Goal: Task Accomplishment & Management: Manage account settings

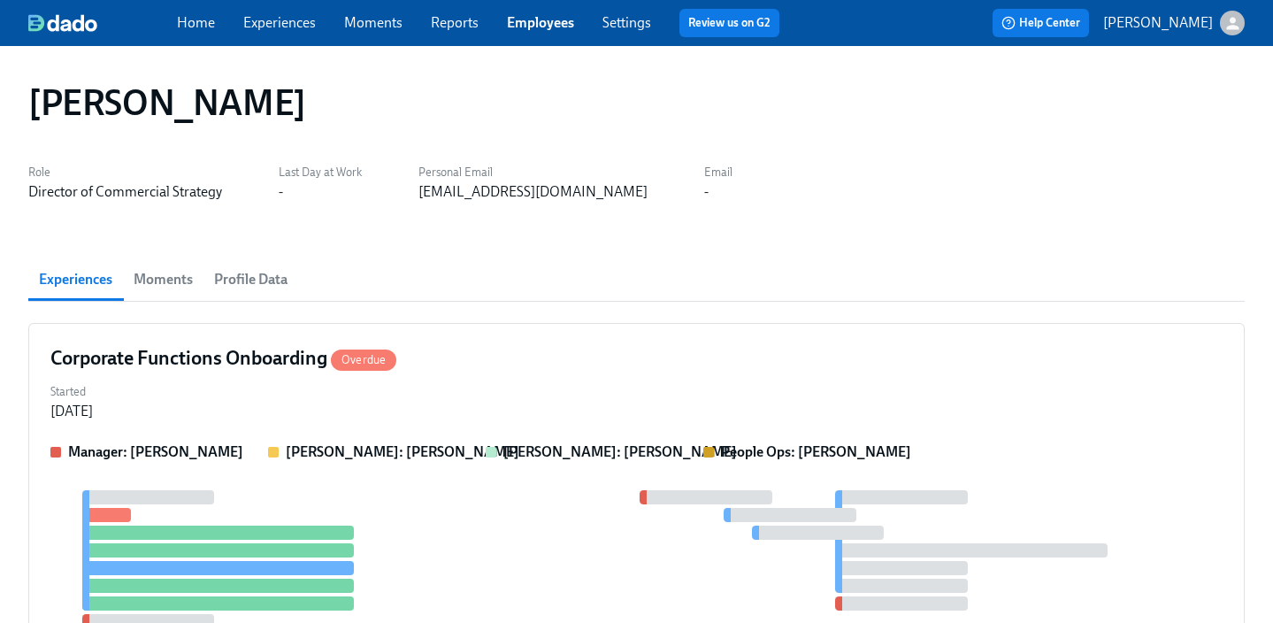
click at [530, 23] on link "Employees" at bounding box center [540, 22] width 67 height 17
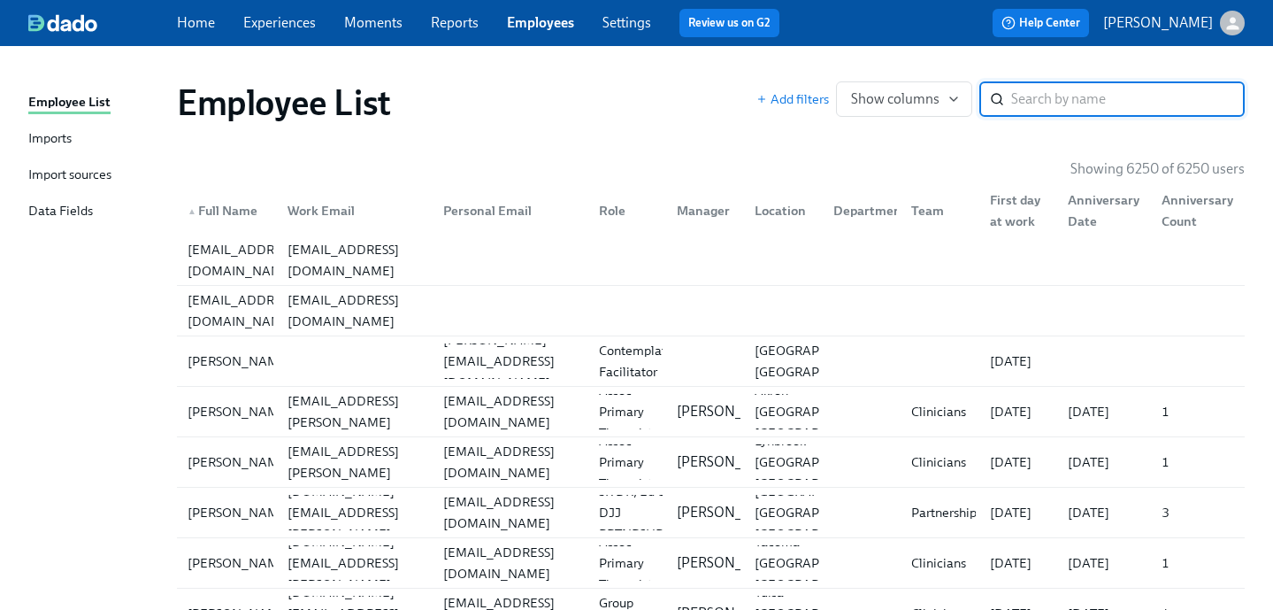
click at [1121, 97] on input "search" at bounding box center [1128, 98] width 234 height 35
type input "[PERSON_NAME] [PERSON_NAME]"
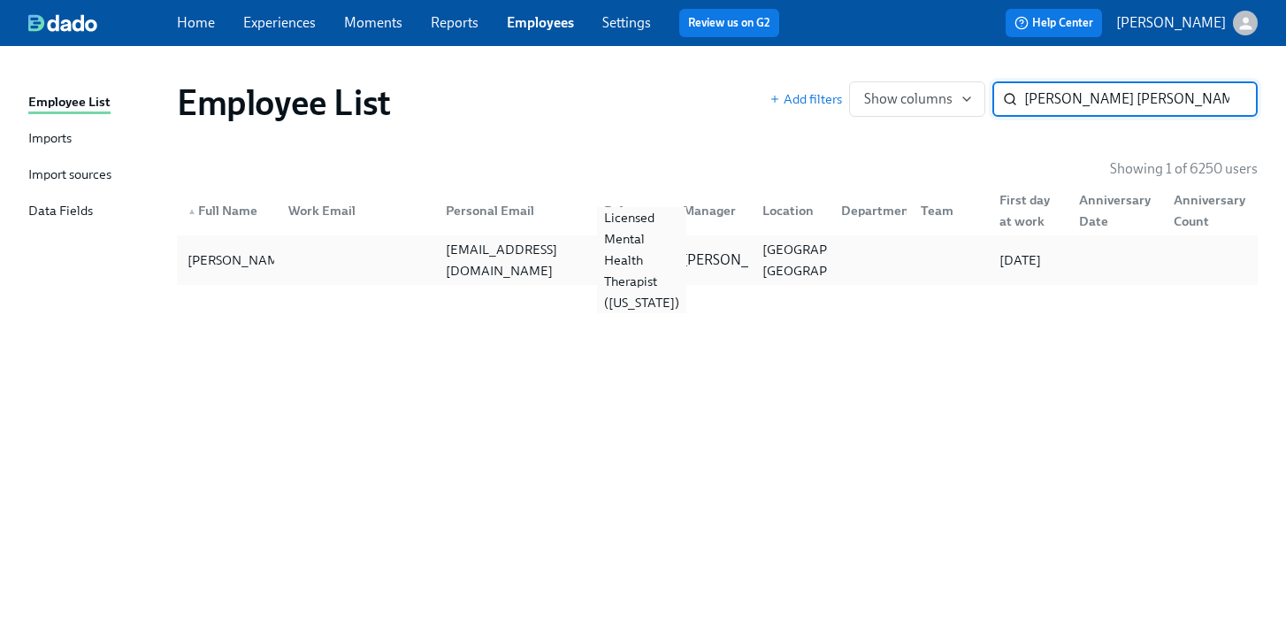
click at [593, 249] on div "Licensed Mental Health Therapist ([US_STATE])" at bounding box center [630, 259] width 80 height 35
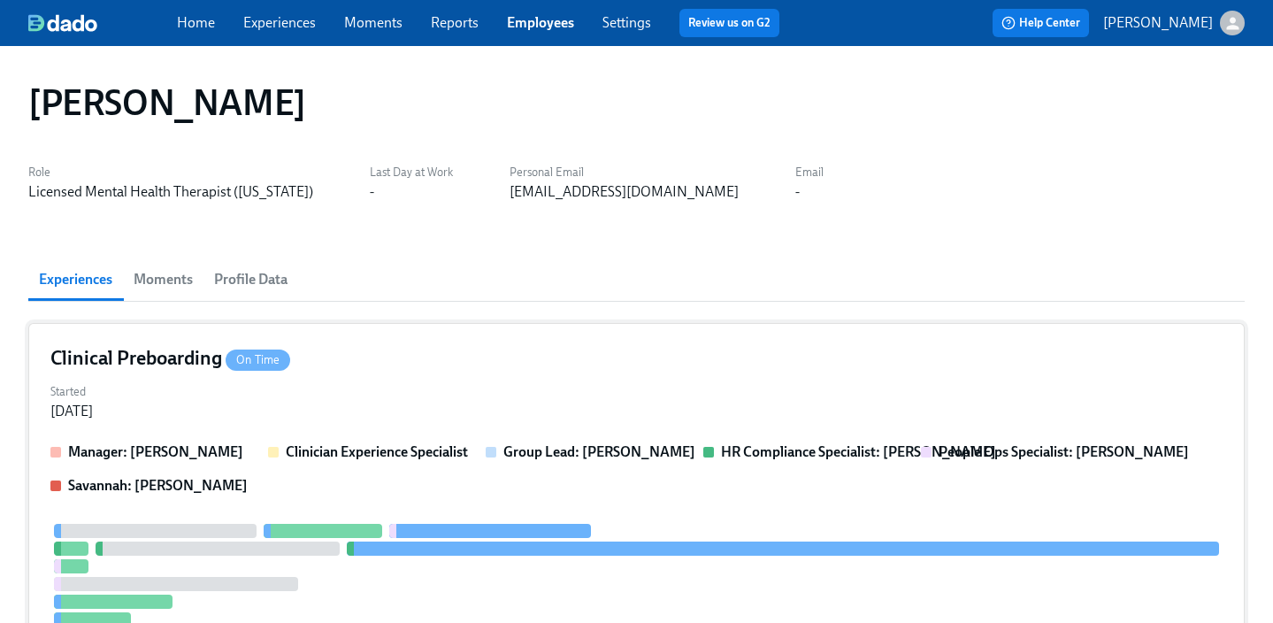
click at [508, 355] on div "Clinical Preboarding On Time" at bounding box center [636, 358] width 1172 height 27
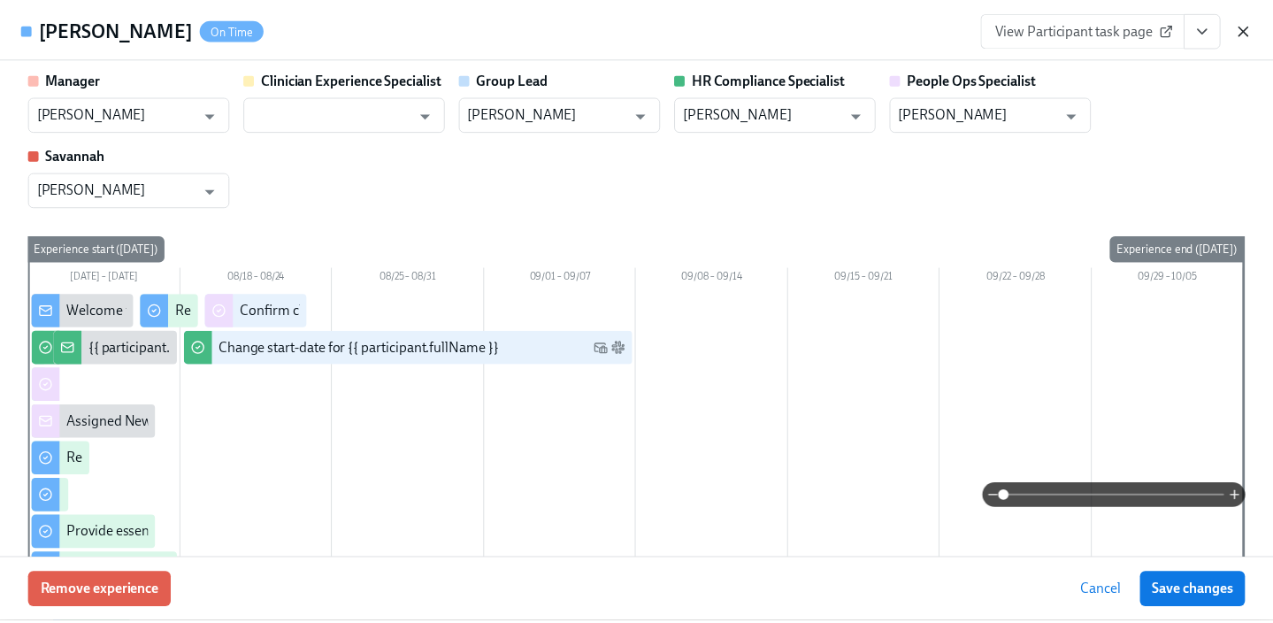
scroll to position [4, 0]
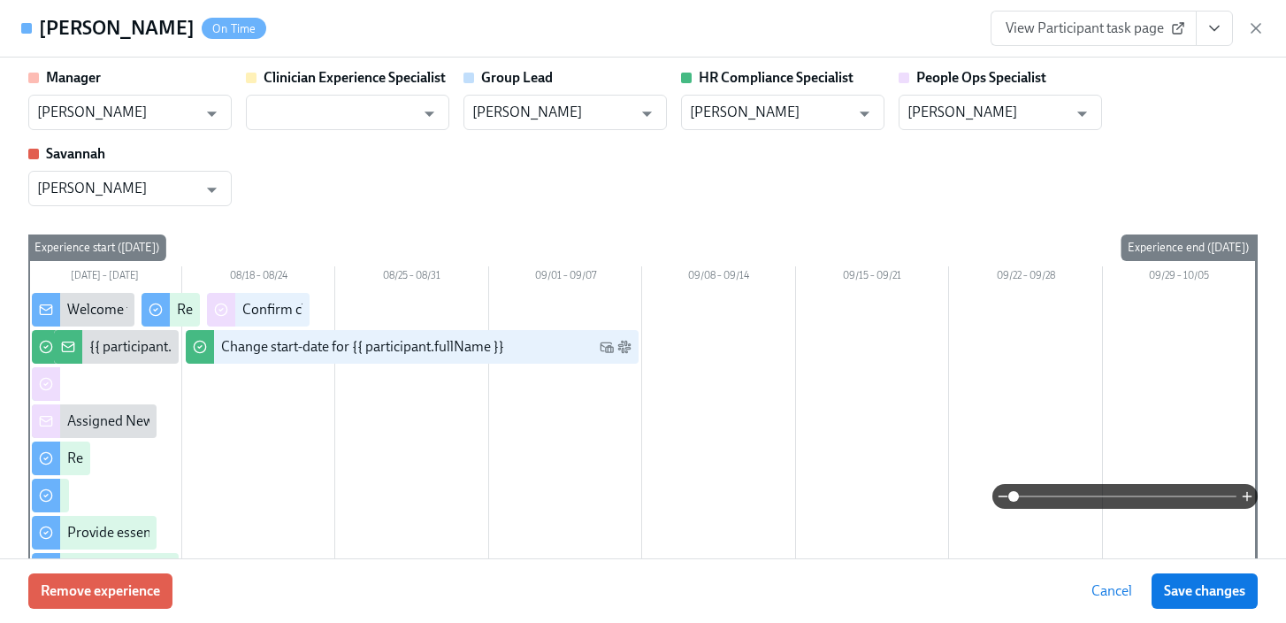
click at [1212, 27] on icon "View task page" at bounding box center [1215, 28] width 18 height 18
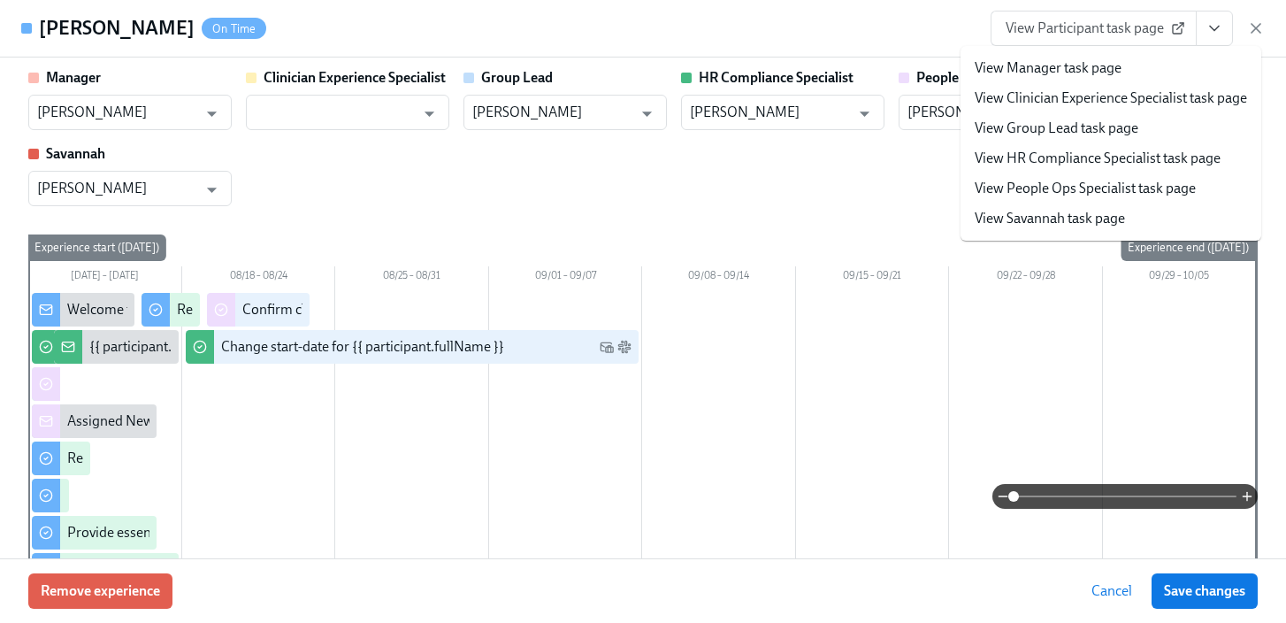
click at [1104, 192] on link "View People Ops Specialist task page" at bounding box center [1085, 188] width 221 height 19
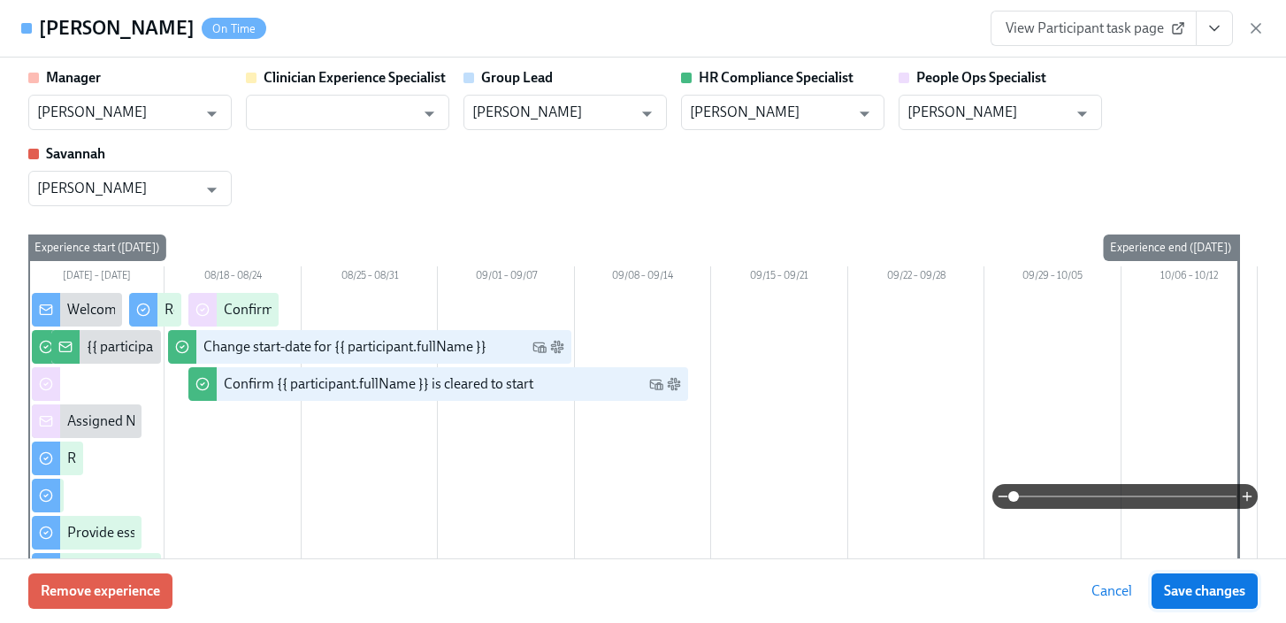
click at [1216, 589] on span "Save changes" at bounding box center [1204, 591] width 81 height 18
click at [1261, 32] on icon "button" at bounding box center [1256, 28] width 18 height 18
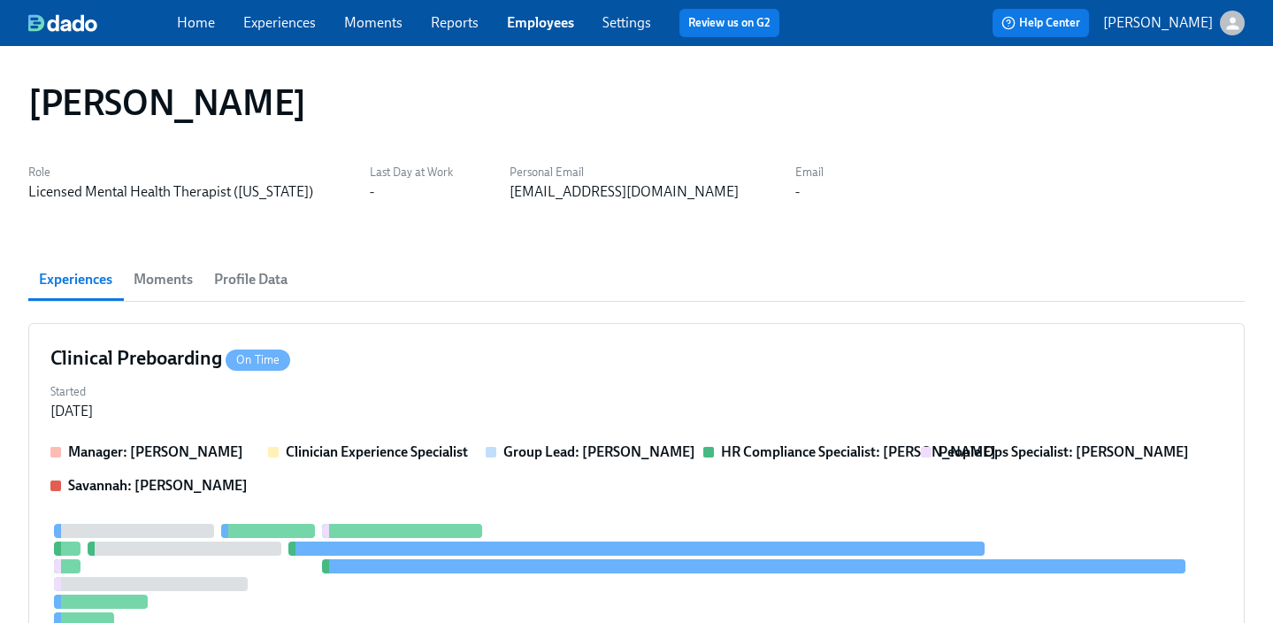
click at [517, 28] on link "Employees" at bounding box center [540, 22] width 67 height 17
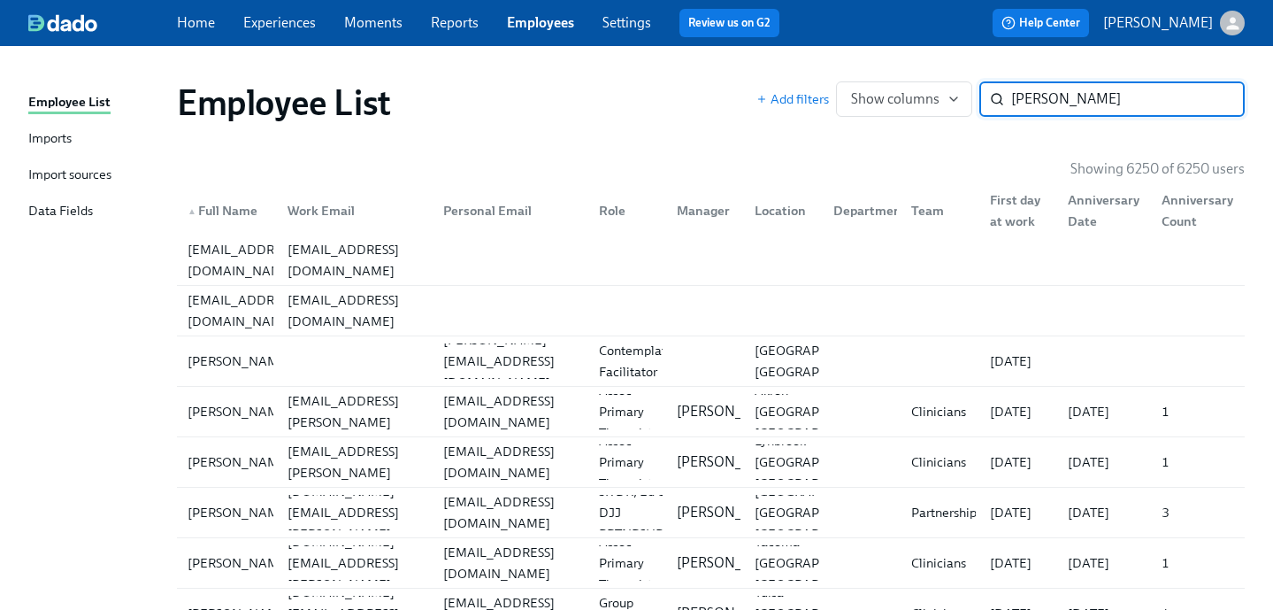
type input "[PERSON_NAME]"
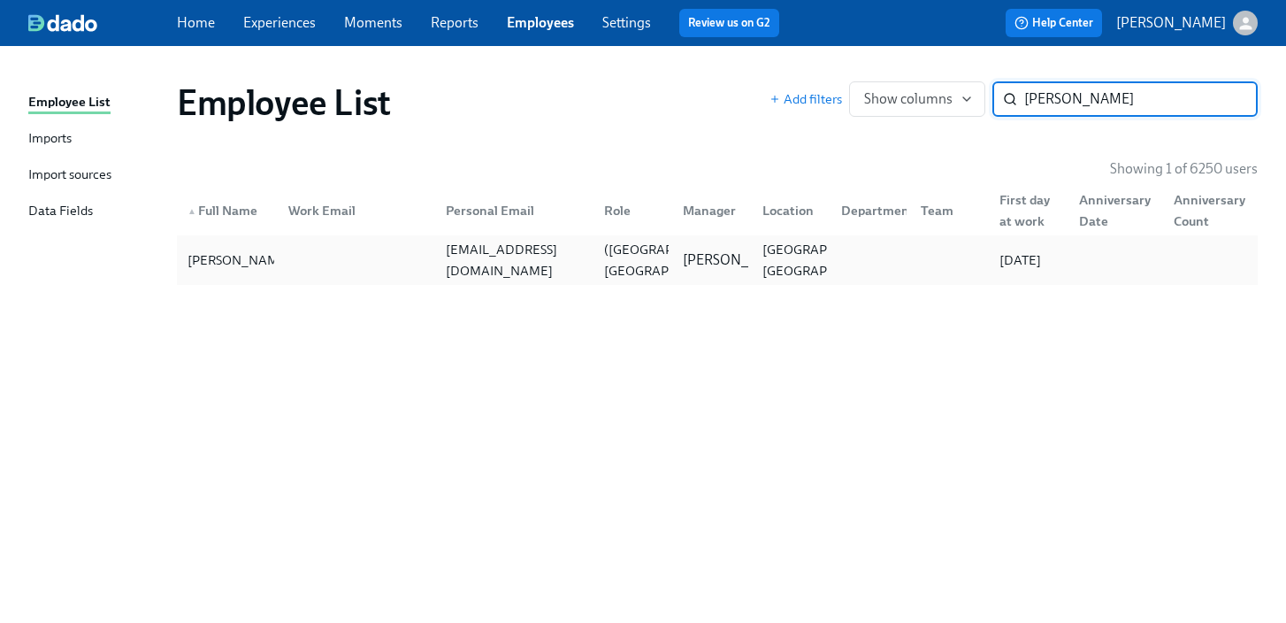
click at [341, 258] on div at bounding box center [352, 259] width 157 height 35
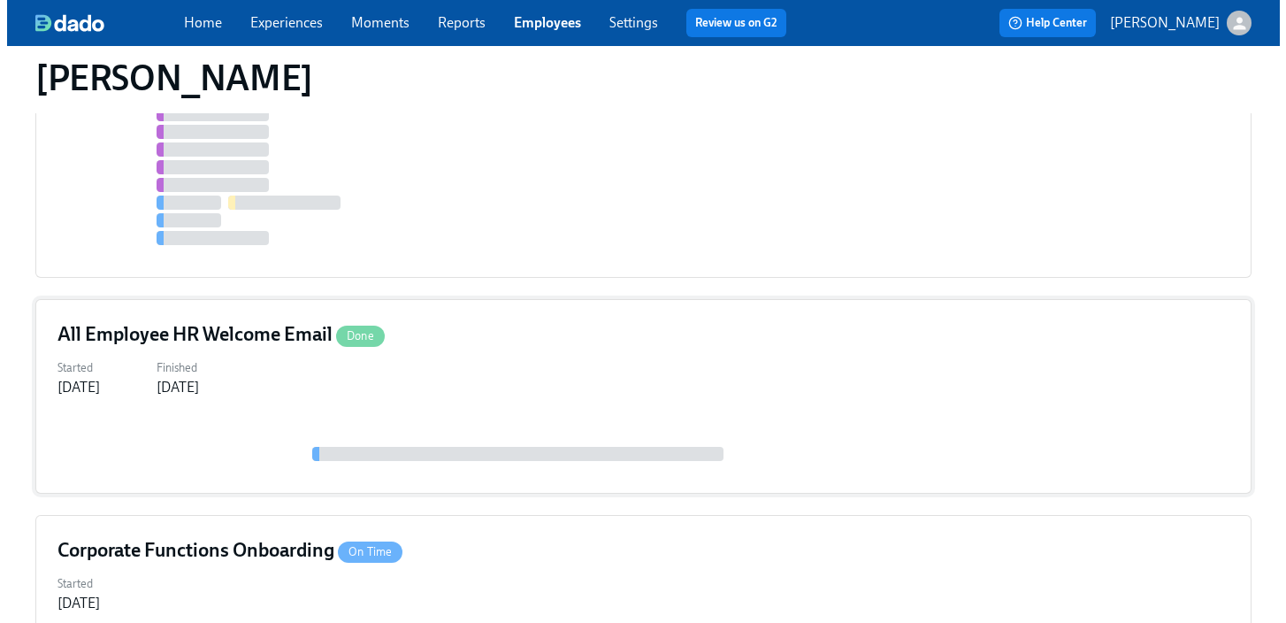
scroll to position [844, 0]
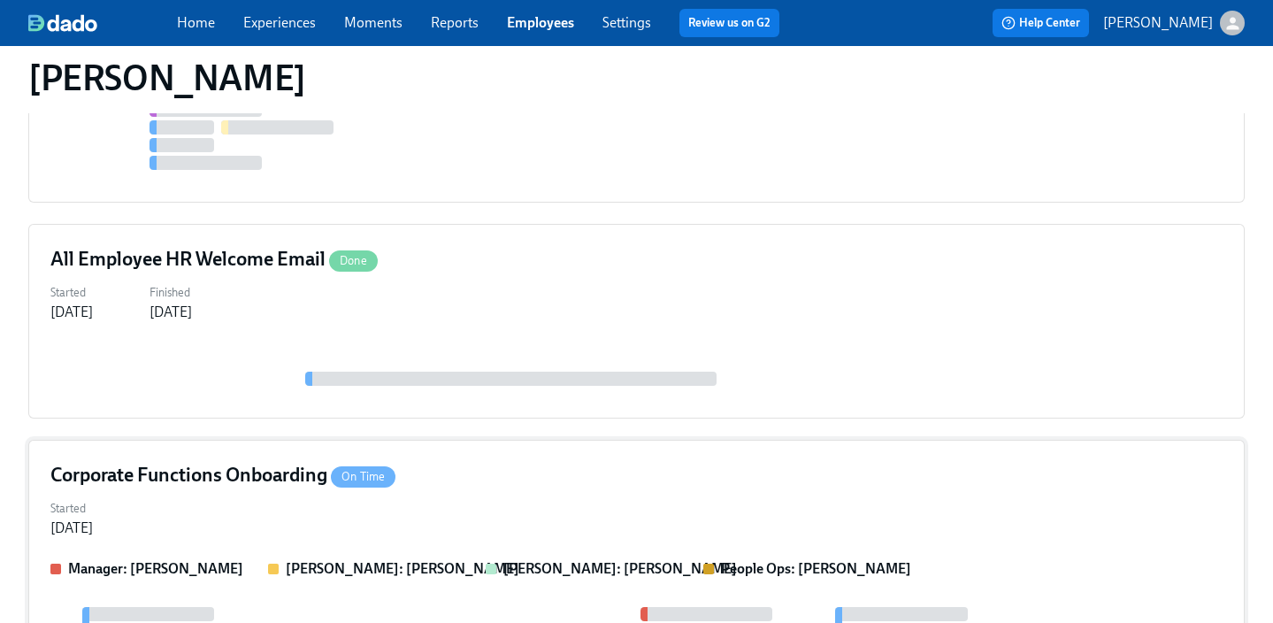
click at [558, 481] on div "Corporate Functions Onboarding On Time" at bounding box center [636, 475] width 1172 height 27
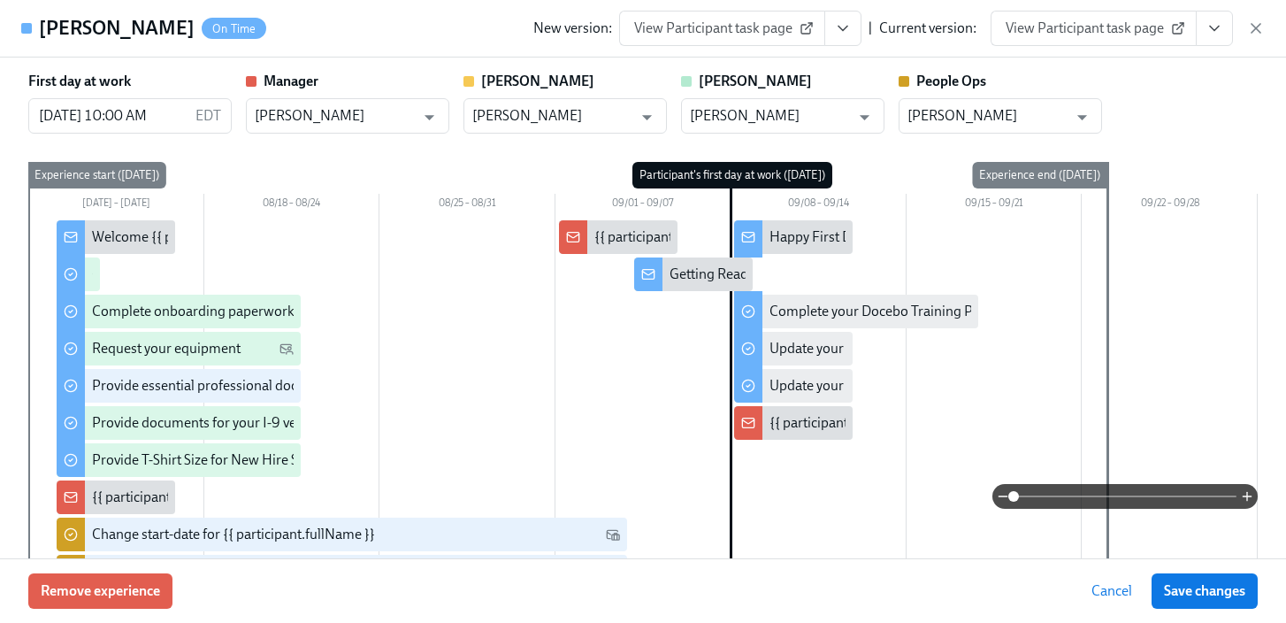
click at [1212, 21] on icon "View task page" at bounding box center [1215, 28] width 18 height 18
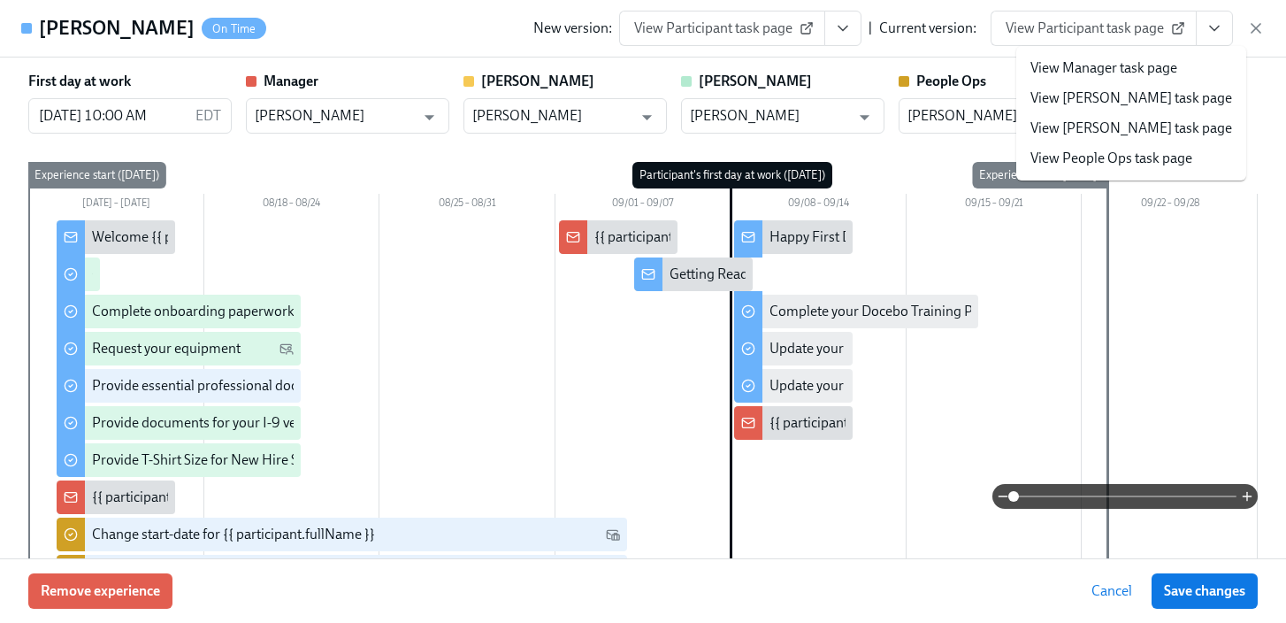
click at [1123, 160] on link "View People Ops task page" at bounding box center [1112, 158] width 162 height 19
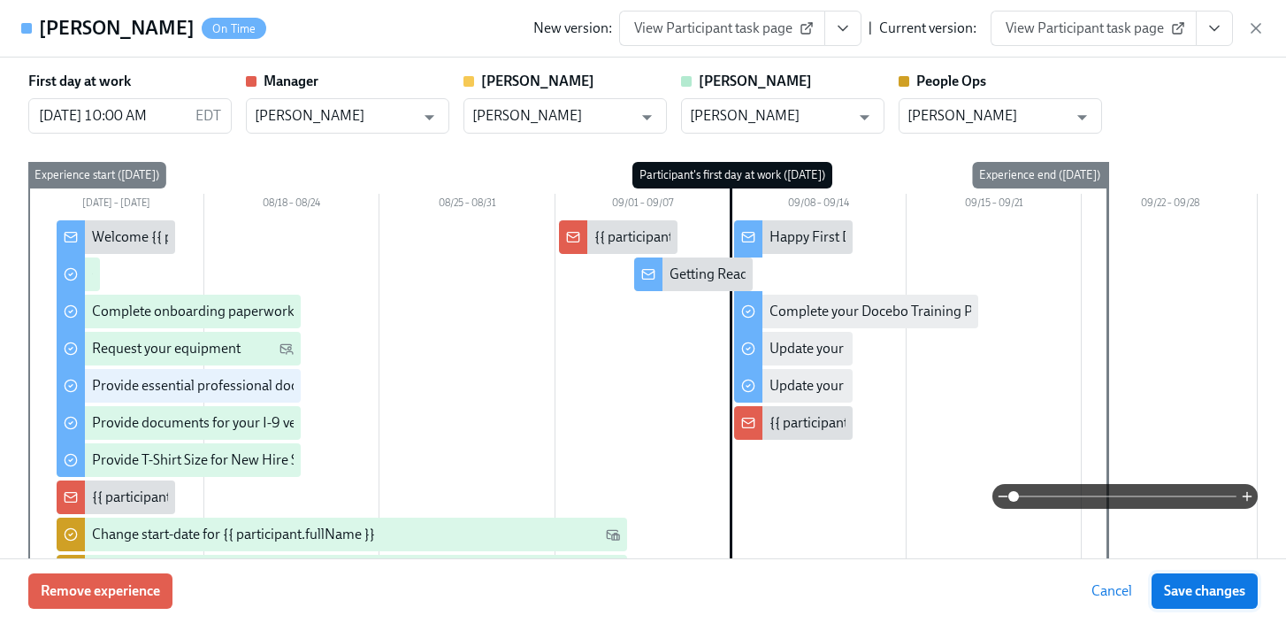
click at [1197, 585] on span "Save changes" at bounding box center [1204, 591] width 81 height 18
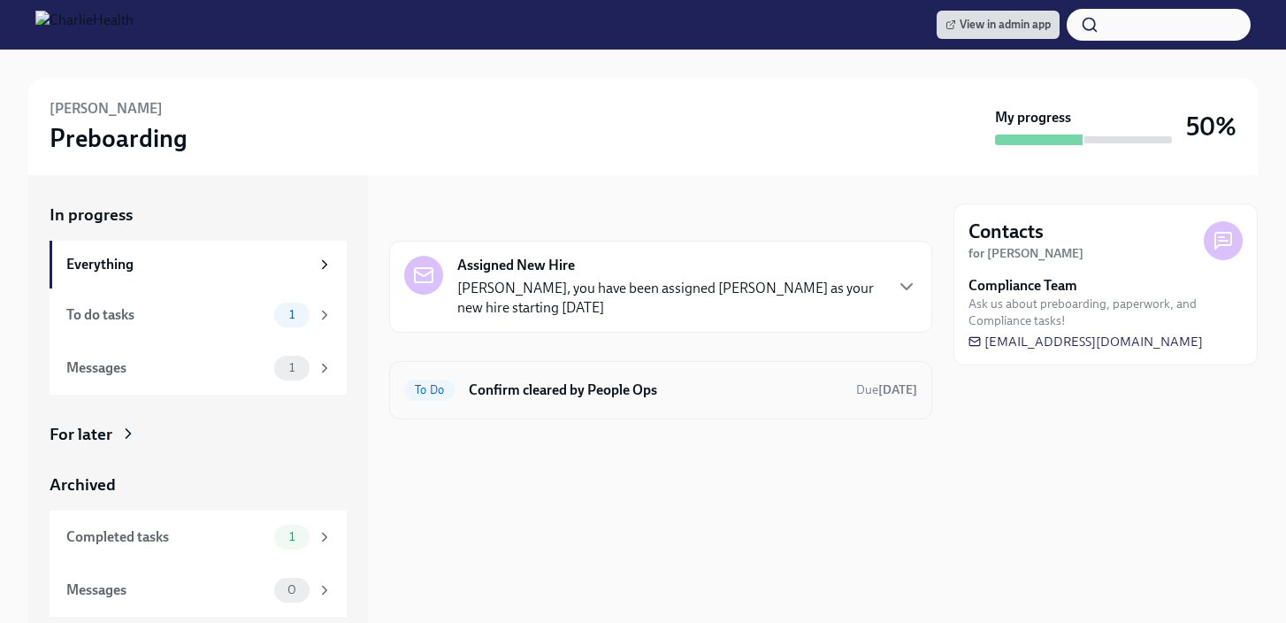
click at [482, 388] on h6 "Confirm cleared by People Ops" at bounding box center [655, 389] width 373 height 19
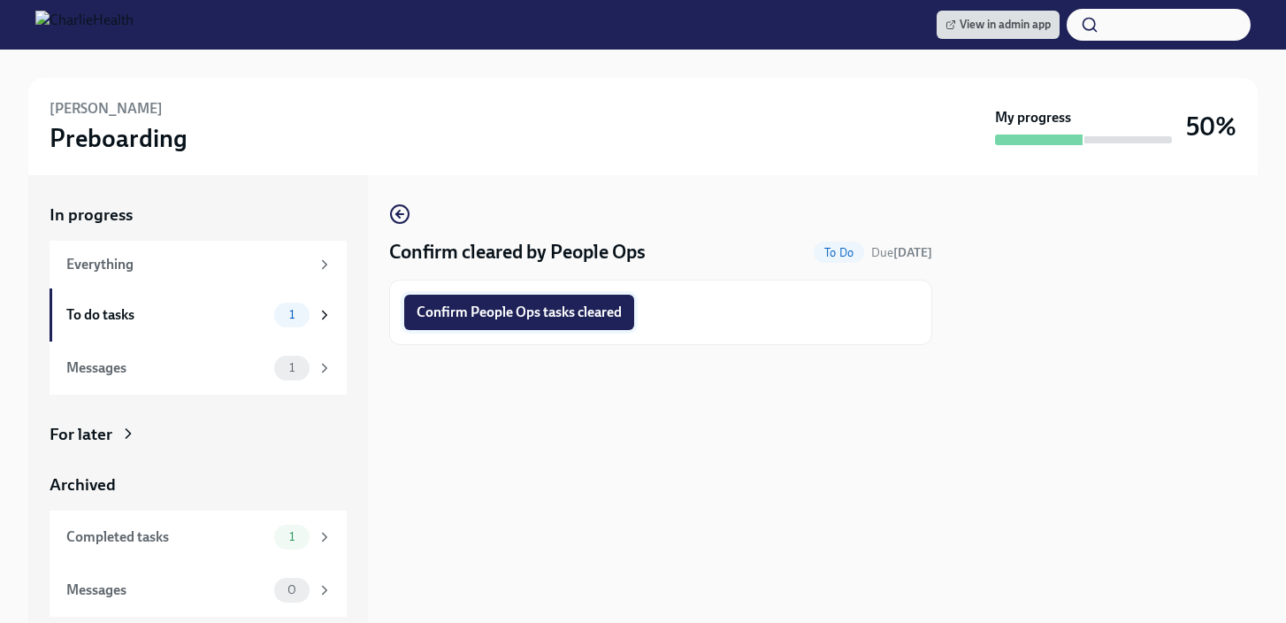
click at [537, 318] on span "Confirm People Ops tasks cleared" at bounding box center [519, 312] width 205 height 18
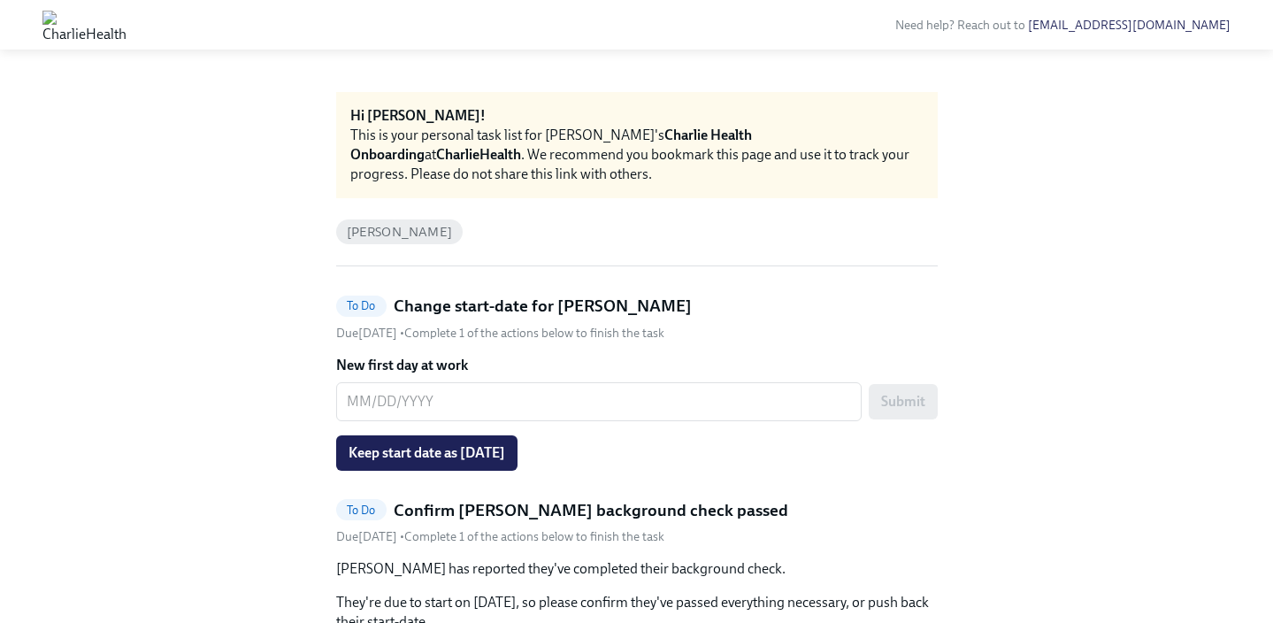
click at [462, 450] on span "Keep start date as 09/08/2025" at bounding box center [427, 453] width 157 height 18
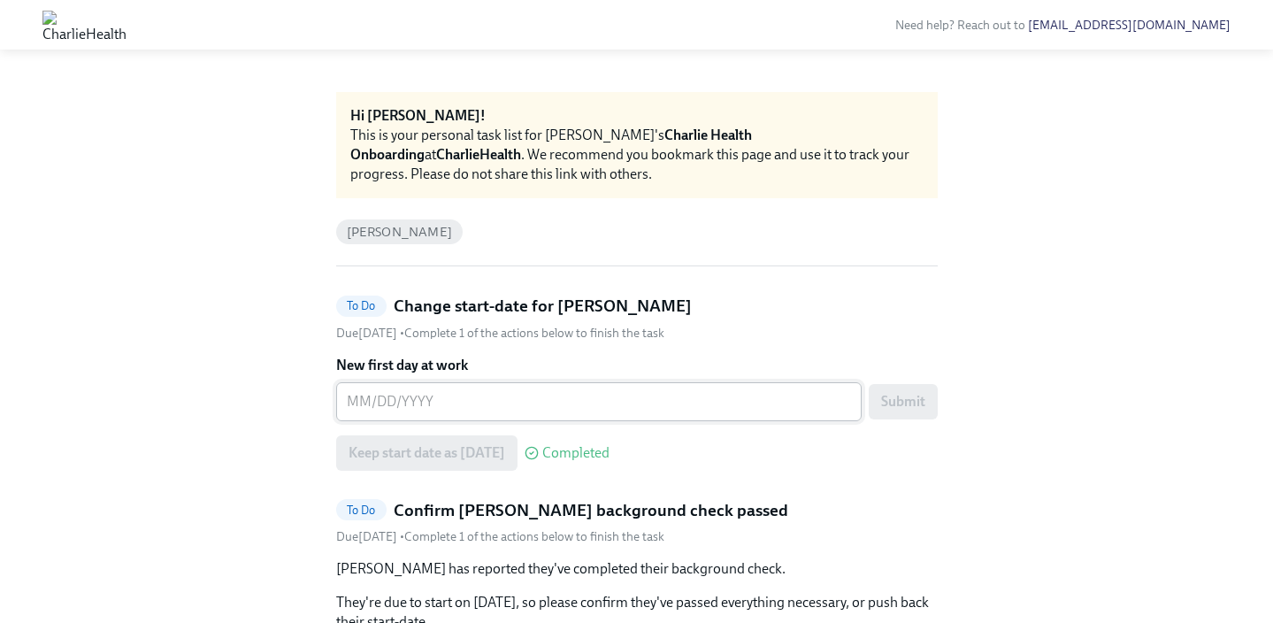
scroll to position [69, 0]
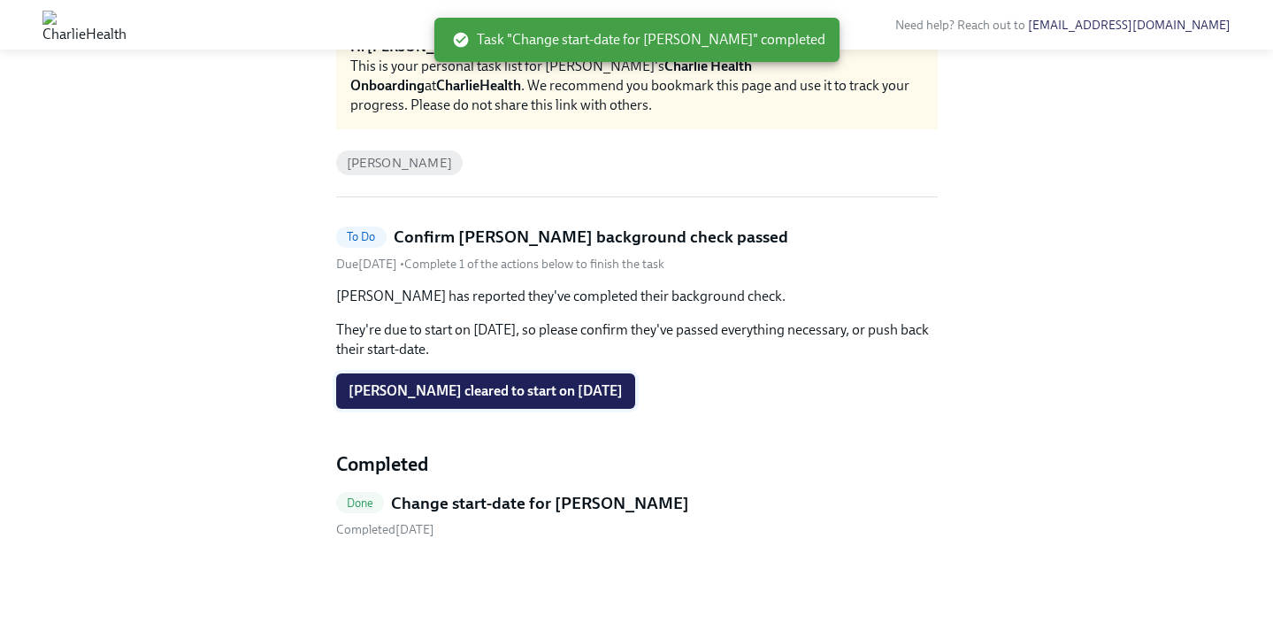
click at [492, 383] on span "Maggie Heslin cleared to start on 09/08/2025" at bounding box center [486, 391] width 274 height 18
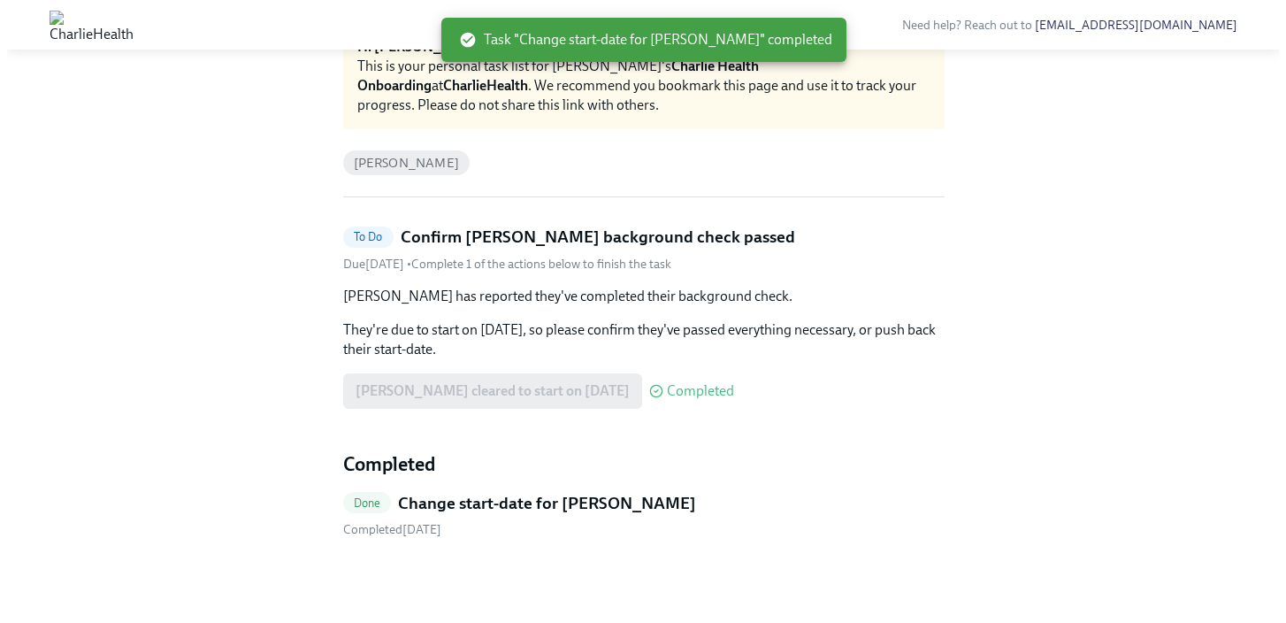
scroll to position [0, 0]
